Goal: Transaction & Acquisition: Purchase product/service

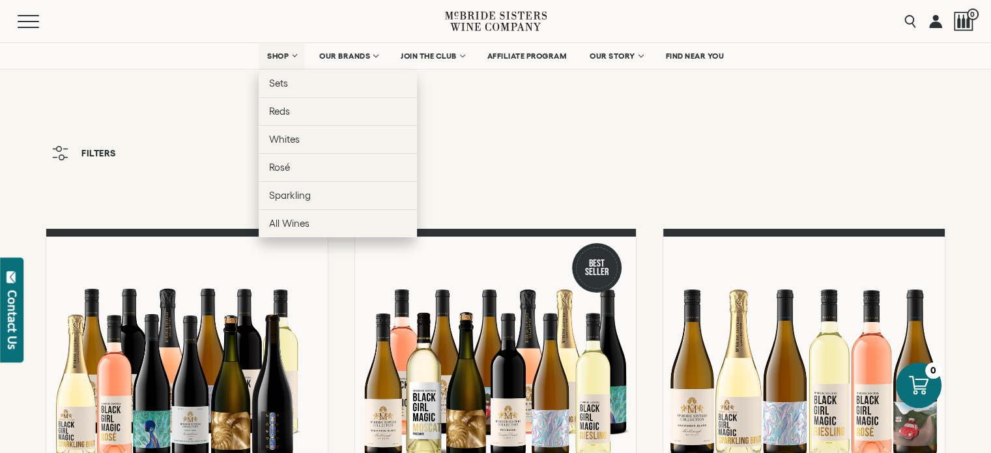
click at [295, 54] on link "SHOP" at bounding box center [282, 56] width 46 height 26
click at [293, 54] on link "SHOP" at bounding box center [282, 56] width 46 height 26
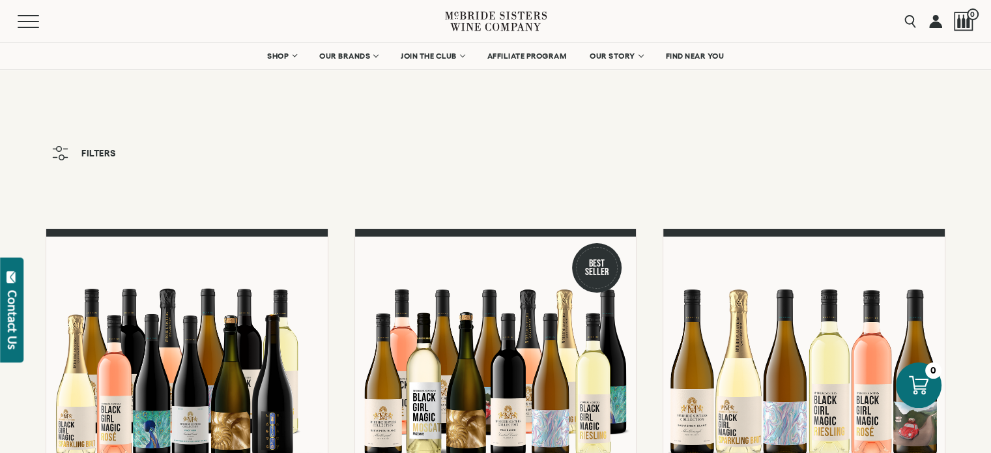
click at [219, 50] on nav "SHOP Sets Reds Whites Rosé Sparkling All Wines OUR BRANDS McBride Sisters Colle…" at bounding box center [495, 56] width 991 height 26
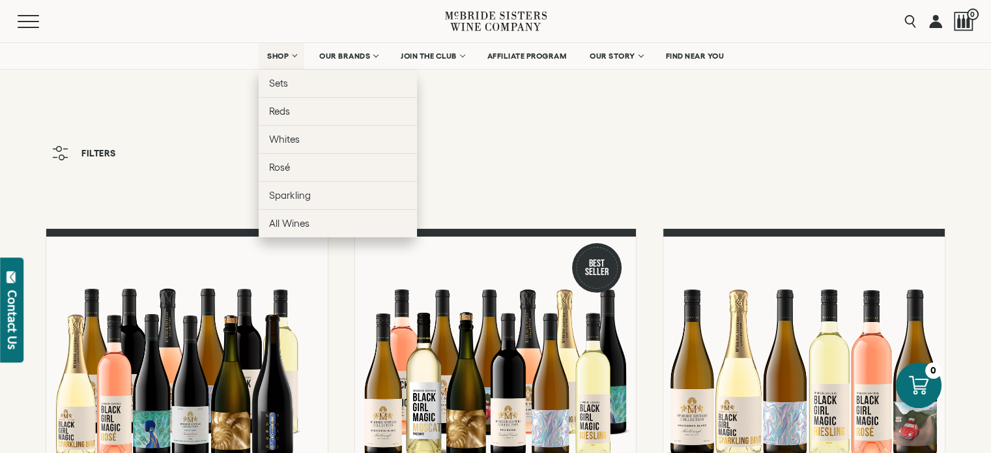
click at [281, 55] on span "SHOP" at bounding box center [278, 55] width 22 height 9
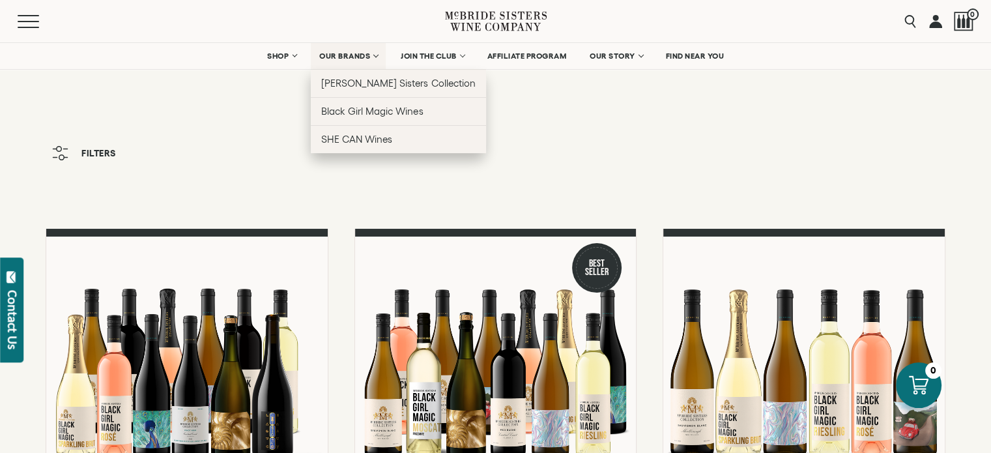
click at [321, 57] on span "OUR BRANDS" at bounding box center [344, 55] width 51 height 9
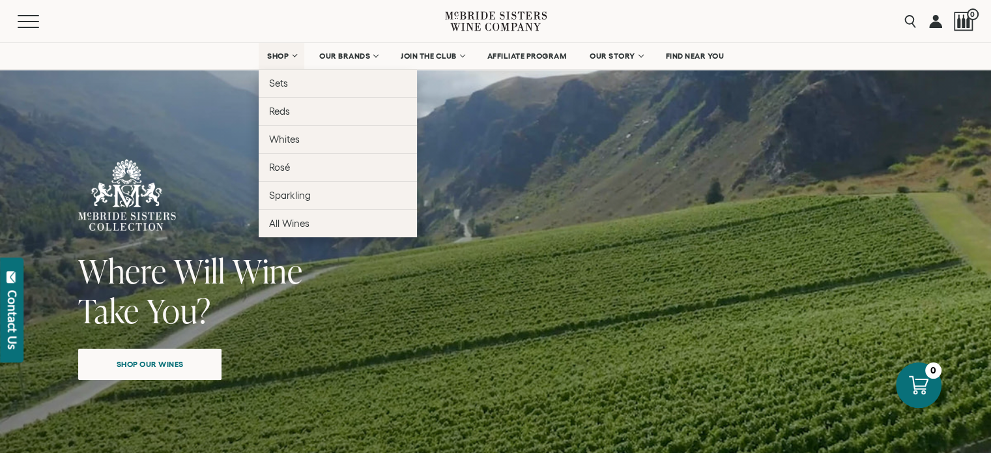
click at [282, 55] on span "SHOP" at bounding box center [278, 55] width 22 height 9
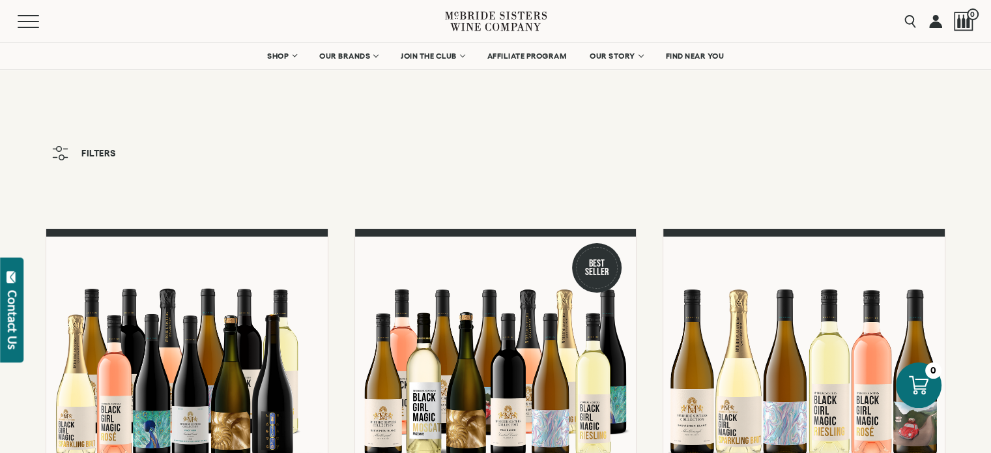
click at [302, 31] on div "Menu" at bounding box center [232, 21] width 428 height 42
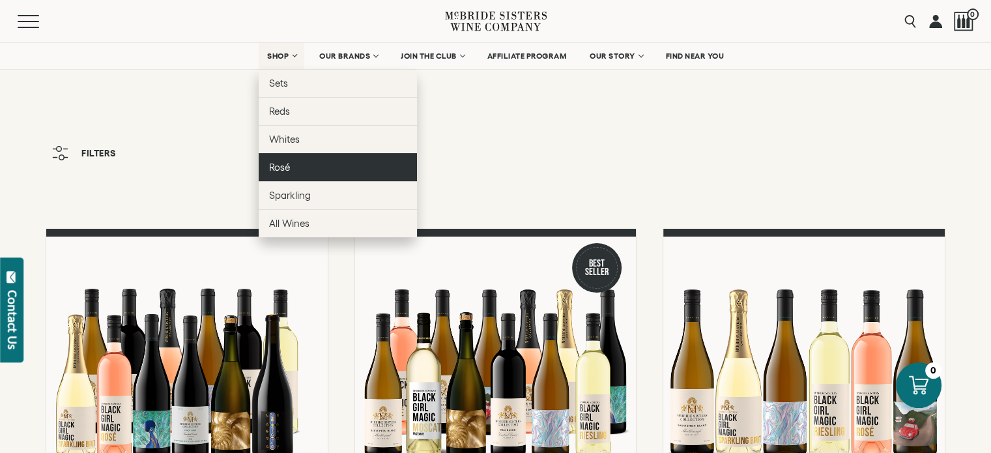
drag, startPoint x: 281, startPoint y: 55, endPoint x: 271, endPoint y: 164, distance: 109.9
click at [271, 164] on span "Rosé" at bounding box center [279, 167] width 21 height 11
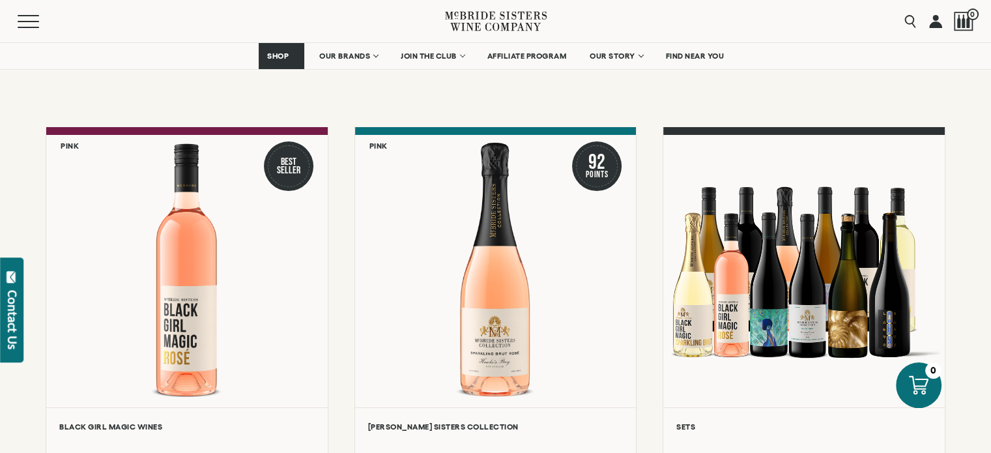
scroll to position [153, 0]
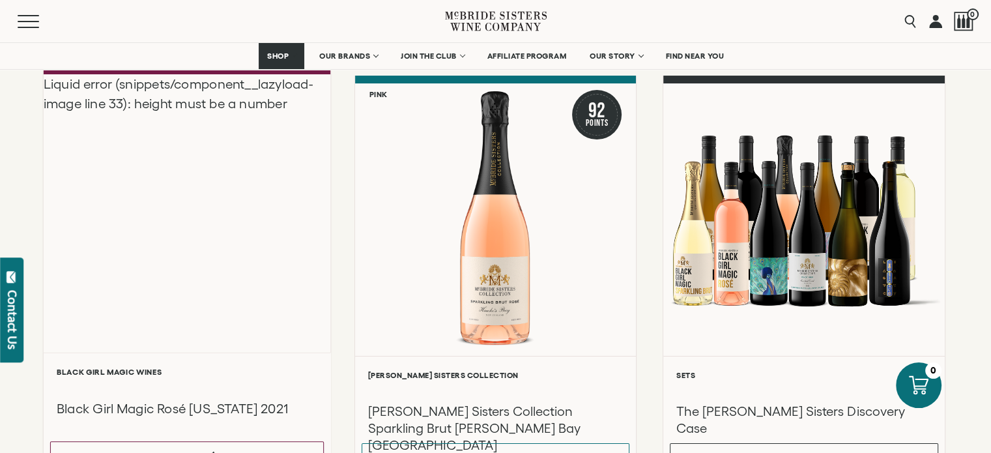
click at [203, 237] on div "Liquid error (snippets/component__lazyload-image line 33): height must be a num…" at bounding box center [187, 213] width 287 height 278
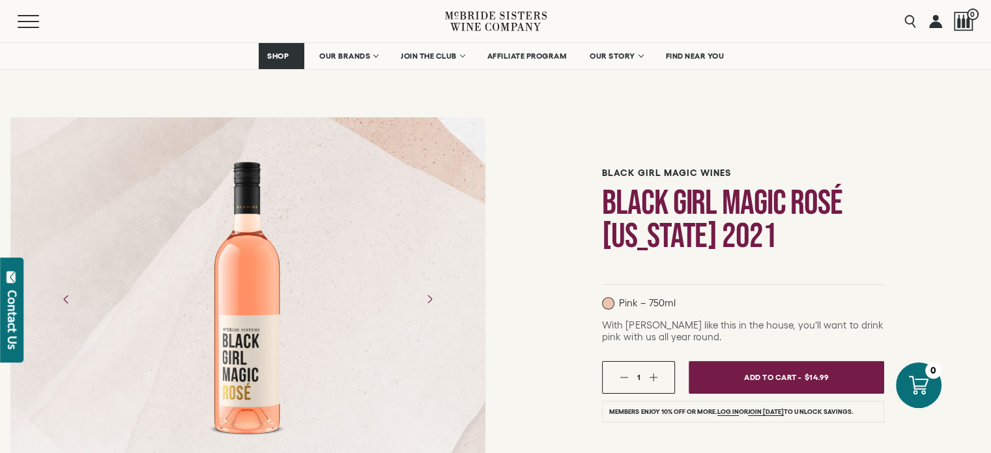
scroll to position [203, 0]
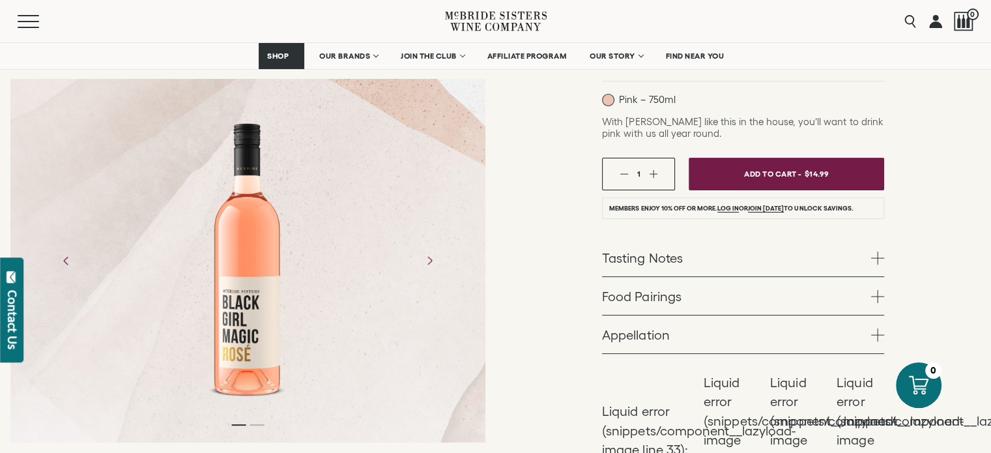
click at [877, 257] on span at bounding box center [878, 258] width 13 height 13
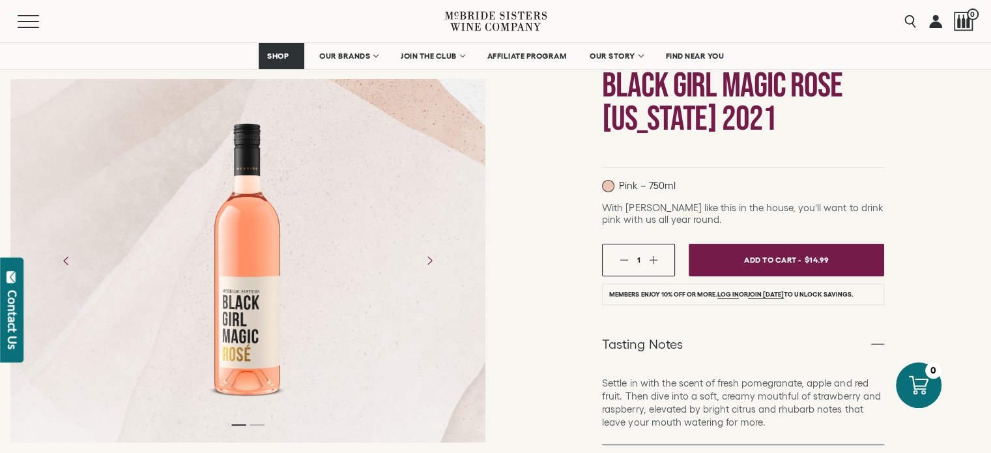
scroll to position [83, 0]
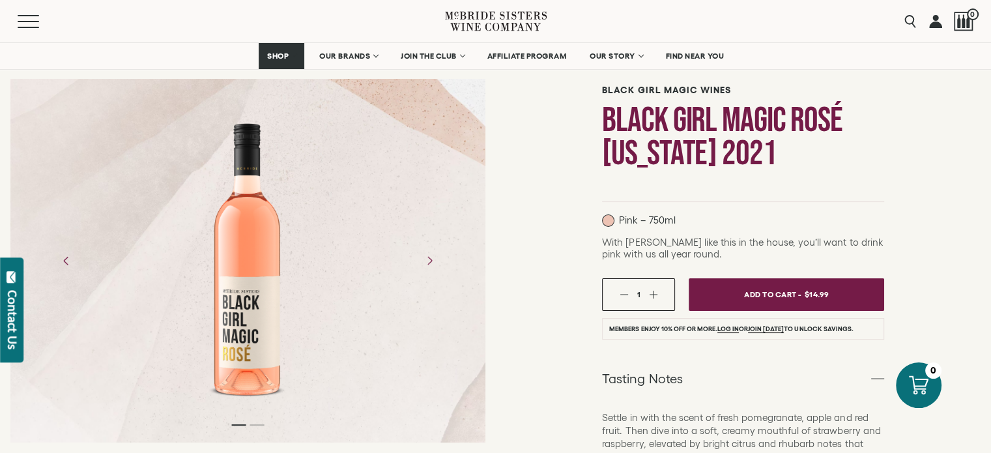
click at [434, 259] on icon "Next" at bounding box center [429, 260] width 21 height 21
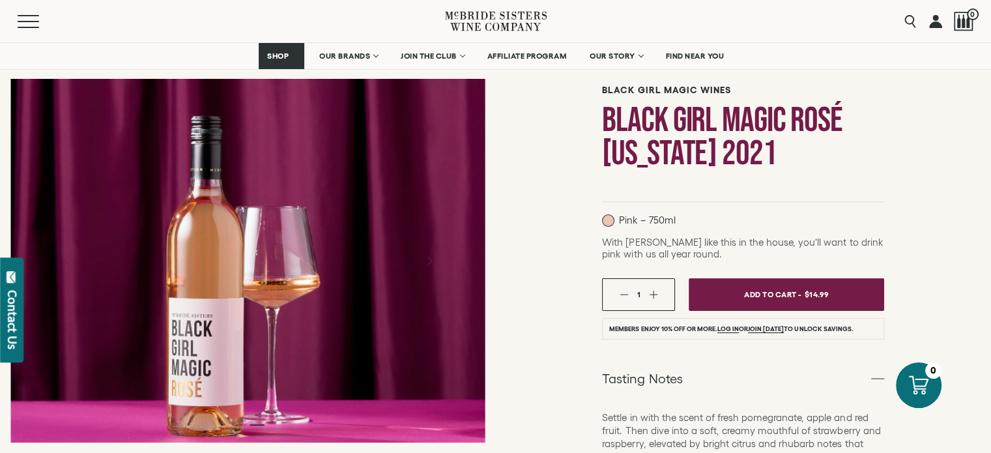
click at [434, 259] on icon "Next" at bounding box center [429, 260] width 21 height 21
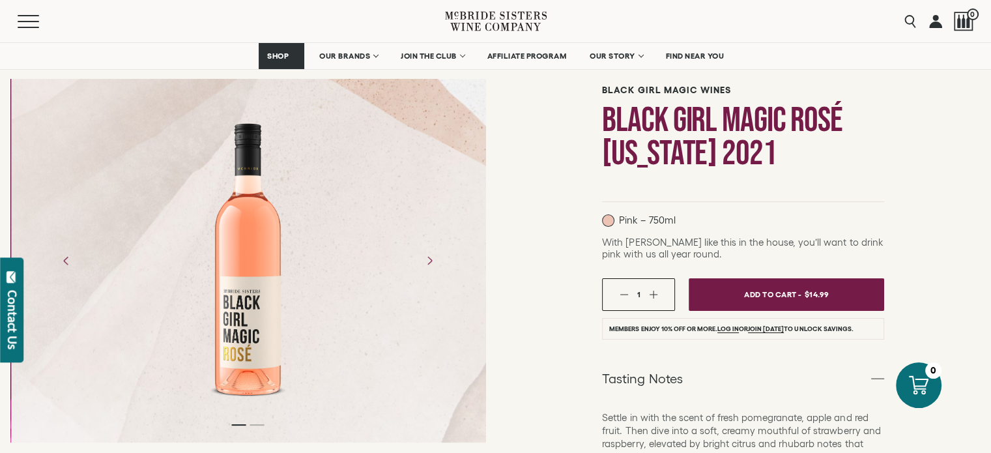
click at [434, 259] on icon "Next" at bounding box center [429, 260] width 21 height 21
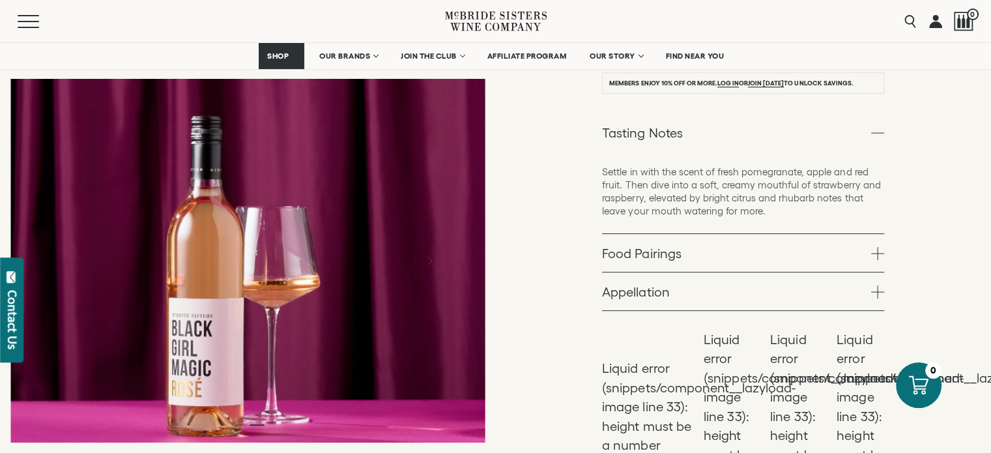
scroll to position [330, 0]
click at [884, 247] on span at bounding box center [878, 252] width 13 height 13
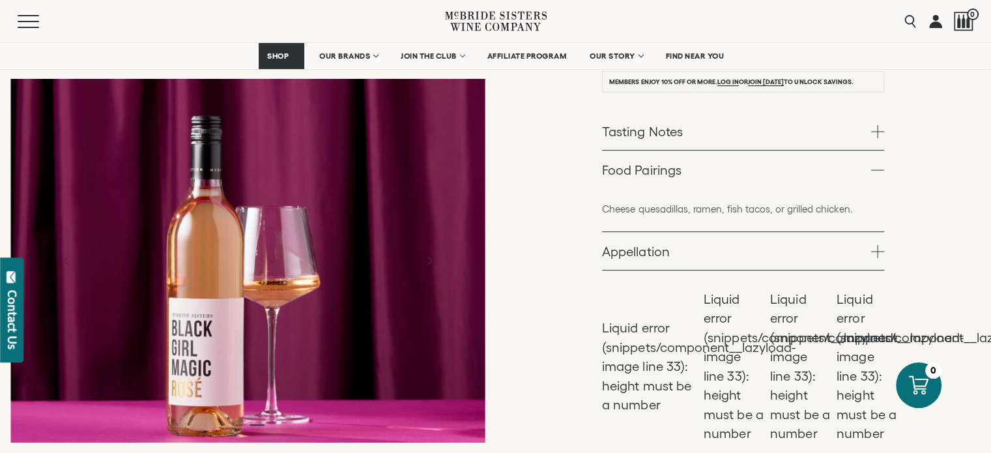
click at [874, 250] on span at bounding box center [878, 251] width 13 height 13
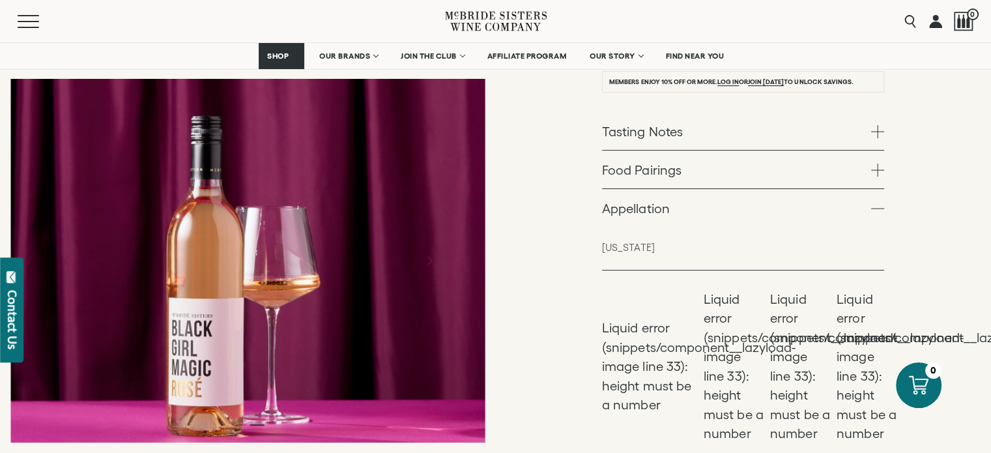
click at [878, 132] on span at bounding box center [878, 131] width 13 height 13
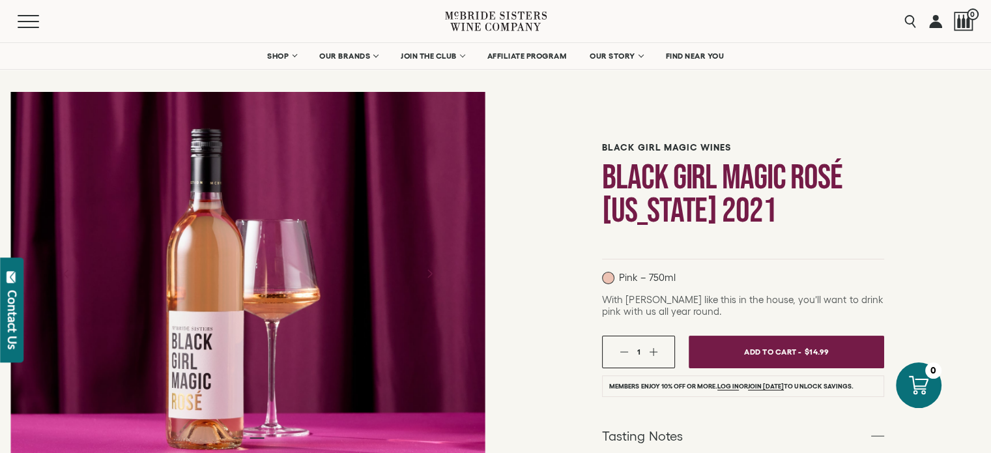
scroll to position [2, 0]
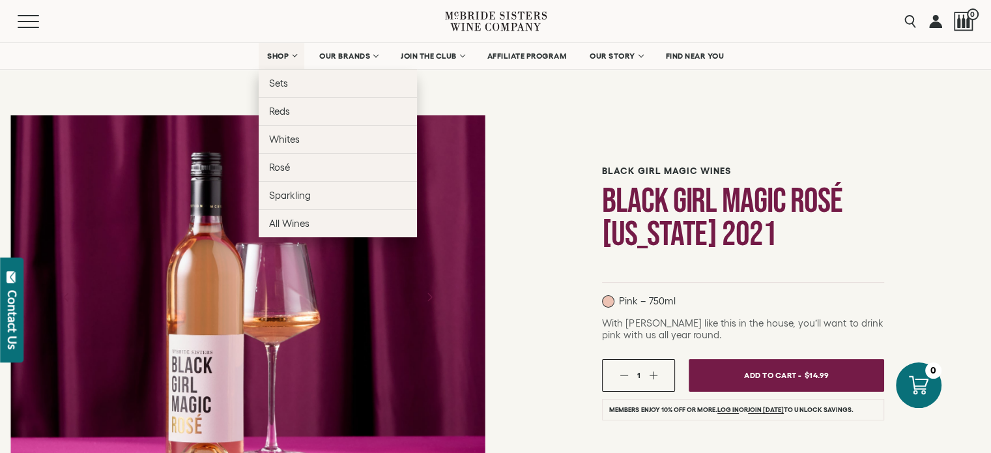
click at [287, 57] on link "SHOP" at bounding box center [282, 56] width 46 height 26
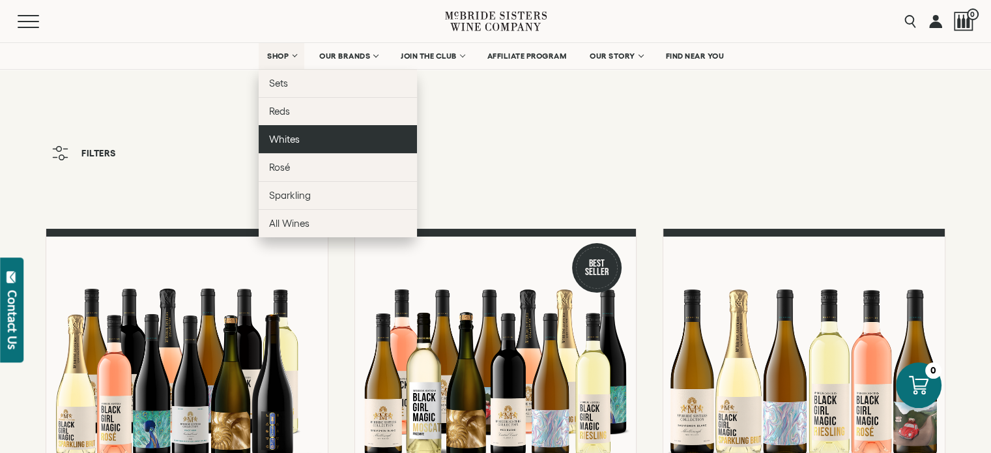
click at [302, 138] on link "Whites" at bounding box center [338, 139] width 158 height 28
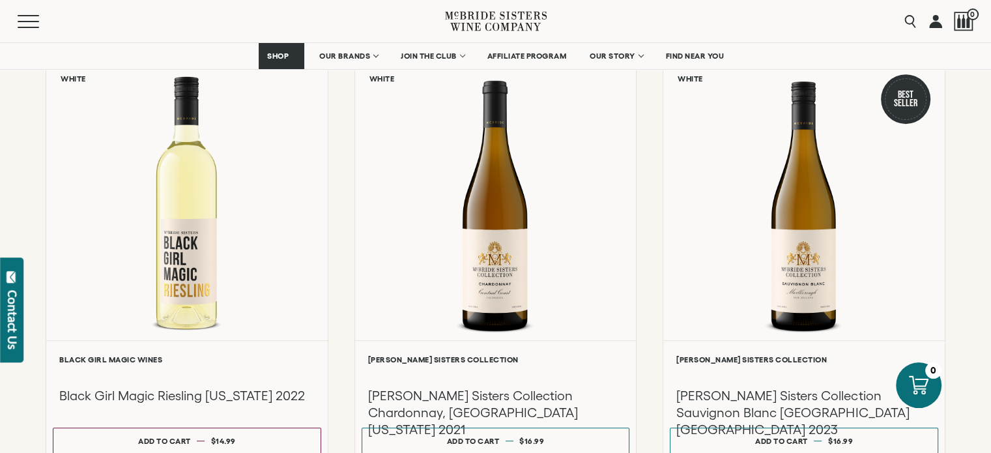
scroll to position [618, 0]
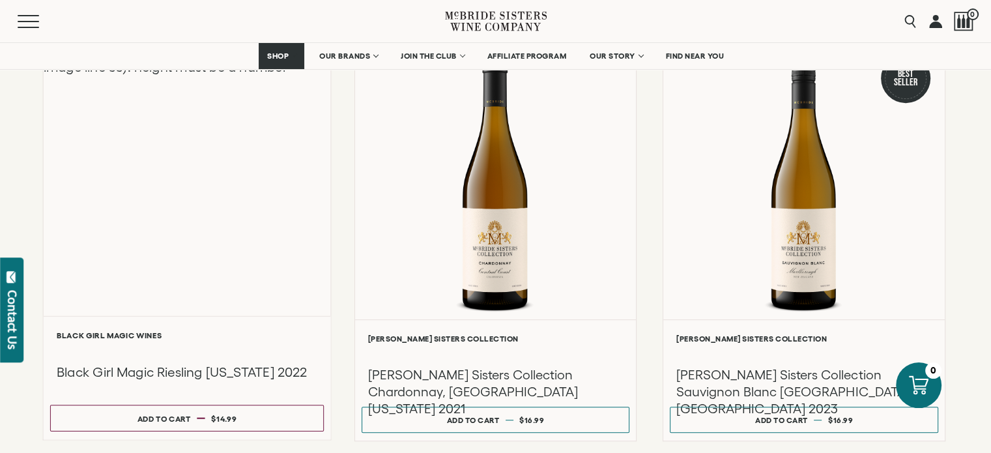
click at [205, 180] on div "Liquid error (snippets/component__lazyload-image line 33): height must be a num…" at bounding box center [187, 177] width 287 height 278
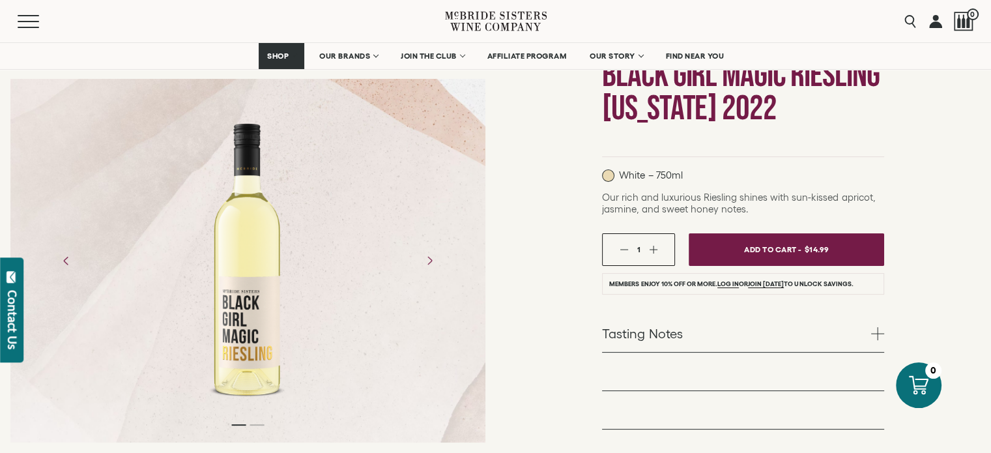
scroll to position [130, 0]
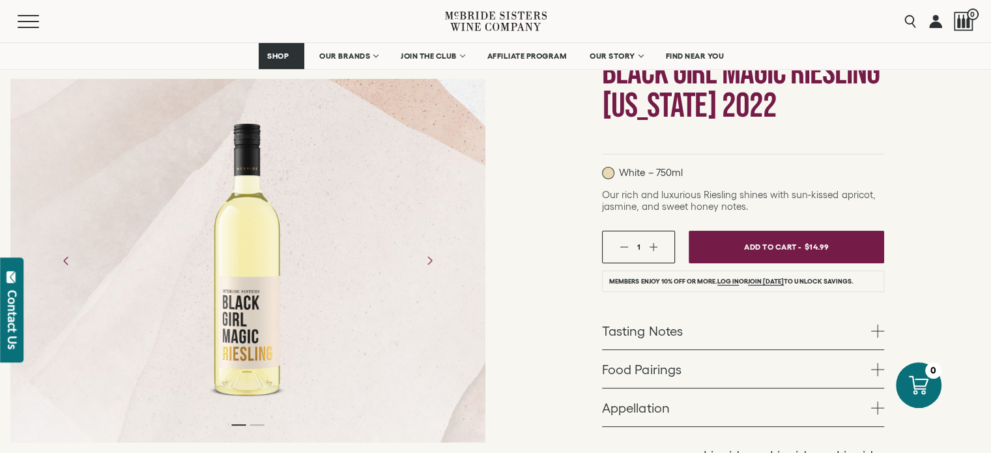
click at [873, 330] on span at bounding box center [878, 331] width 13 height 13
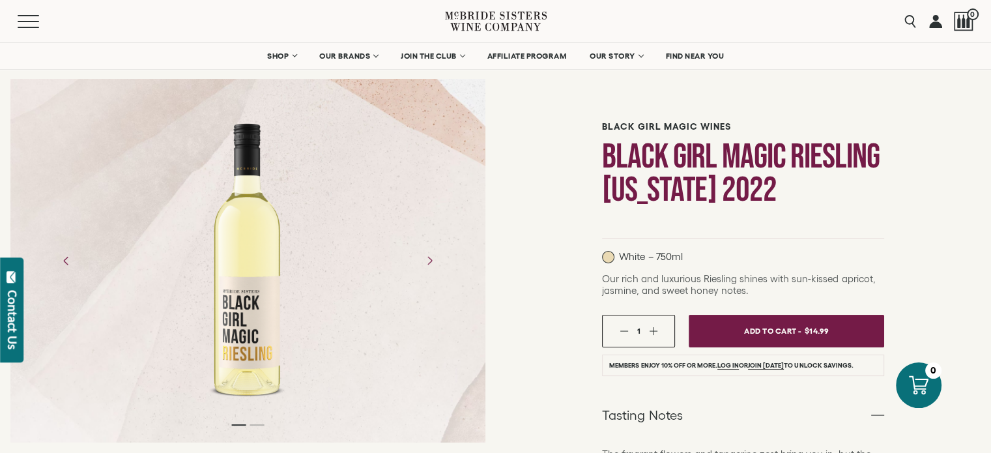
scroll to position [0, 0]
